Goal: Transaction & Acquisition: Purchase product/service

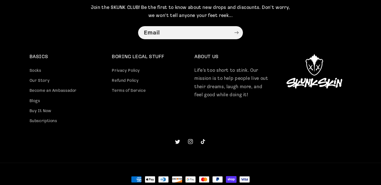
scroll to position [1459, 0]
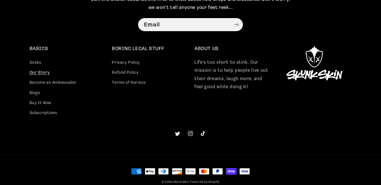
click at [32, 72] on link "Our Story" at bounding box center [40, 73] width 20 height 10
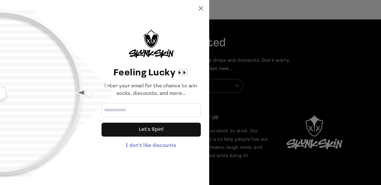
scroll to position [1450, 0]
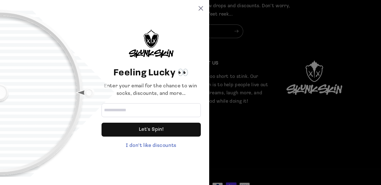
click at [203, 7] on div "Feeling Lucky 👀 Enter your email for the chance to win socks, discounts, and mo…" at bounding box center [104, 92] width 209 height 185
click at [201, 8] on icon at bounding box center [200, 8] width 4 height 4
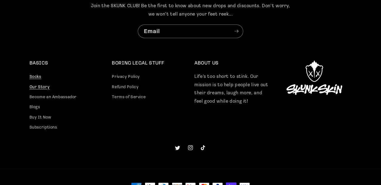
click at [37, 74] on link "Socks" at bounding box center [36, 78] width 12 height 9
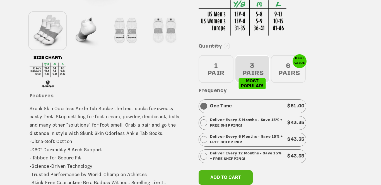
scroll to position [199, 0]
click at [287, 72] on div "6 PAIRS" at bounding box center [288, 69] width 35 height 28
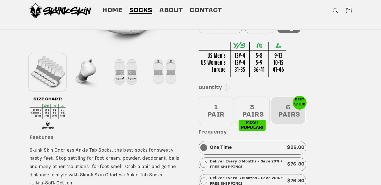
scroll to position [0, 0]
